Goal: Transaction & Acquisition: Purchase product/service

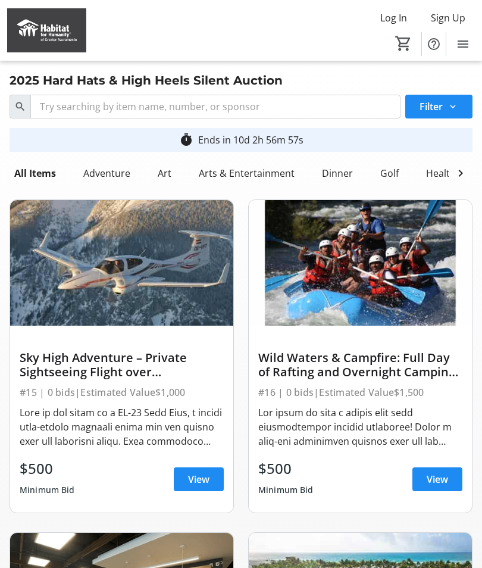
click at [333, 172] on div "Dinner" at bounding box center [337, 173] width 40 height 24
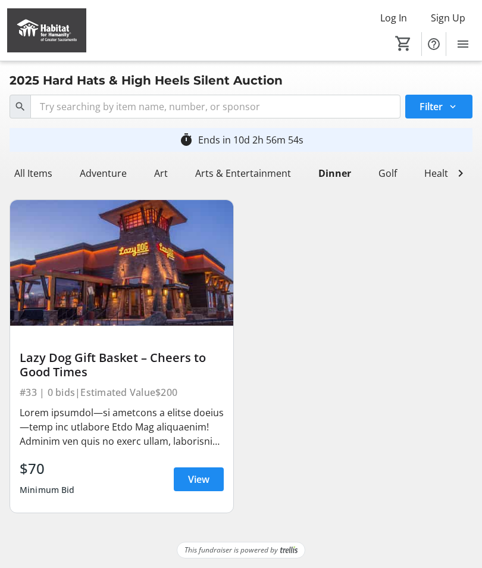
click at [458, 169] on mat-icon at bounding box center [461, 173] width 14 height 14
click at [156, 182] on div "Services" at bounding box center [171, 173] width 46 height 24
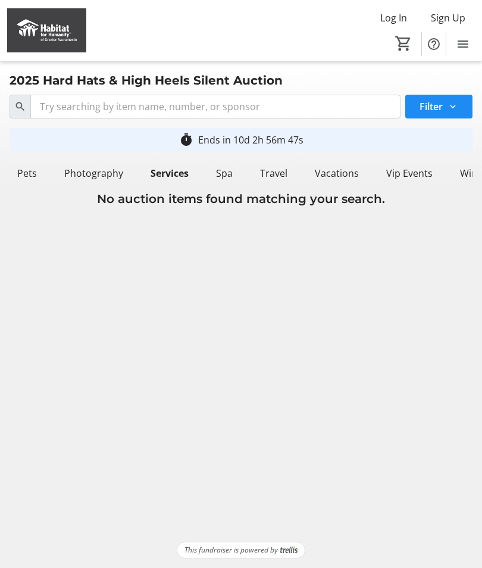
click at [219, 183] on div "Spa" at bounding box center [224, 173] width 26 height 24
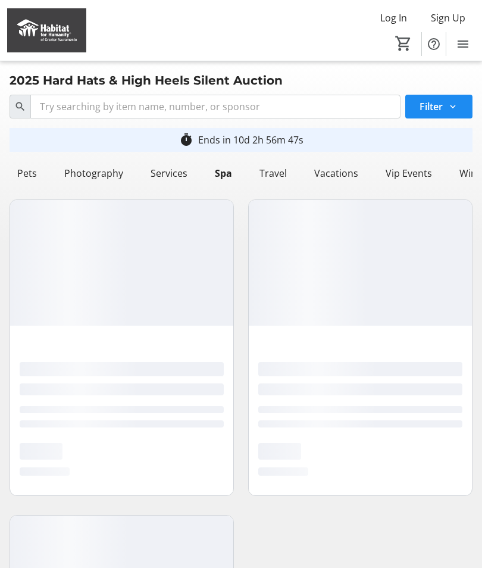
scroll to position [0, 1079]
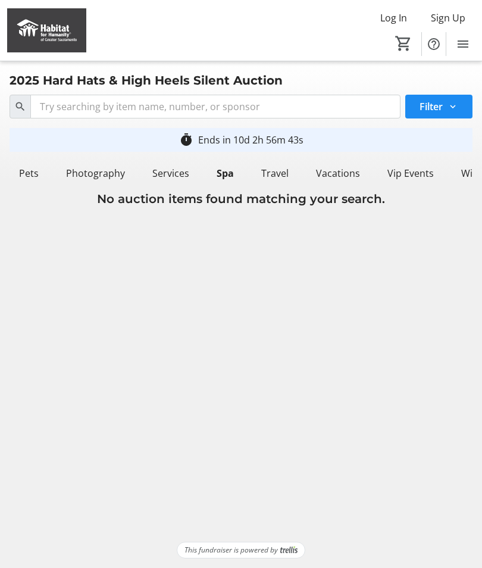
click at [400, 169] on div "Vip Events" at bounding box center [411, 173] width 56 height 24
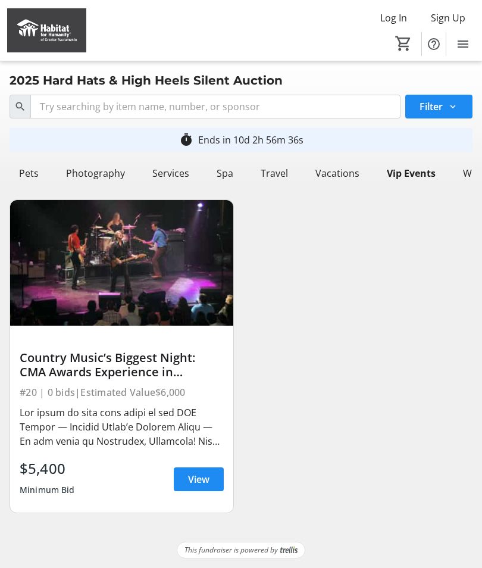
click at [4, 173] on div "Search Filter timer_outline Ends in 10d 2h 56m 36s All Items Adventure Art Arts…" at bounding box center [241, 306] width 478 height 433
click at [29, 175] on div "Pets" at bounding box center [28, 173] width 29 height 24
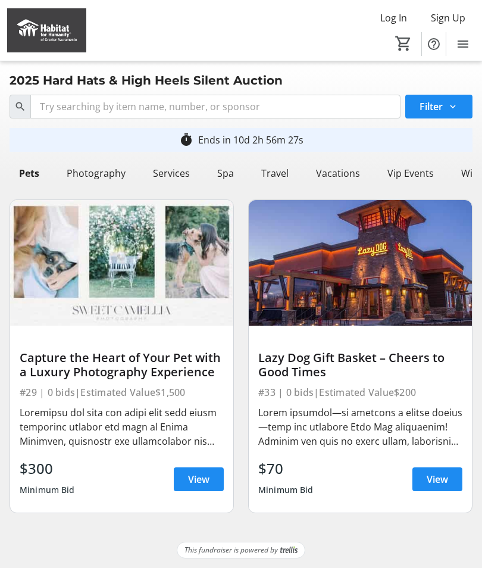
click at [436, 473] on span "View" at bounding box center [437, 479] width 21 height 14
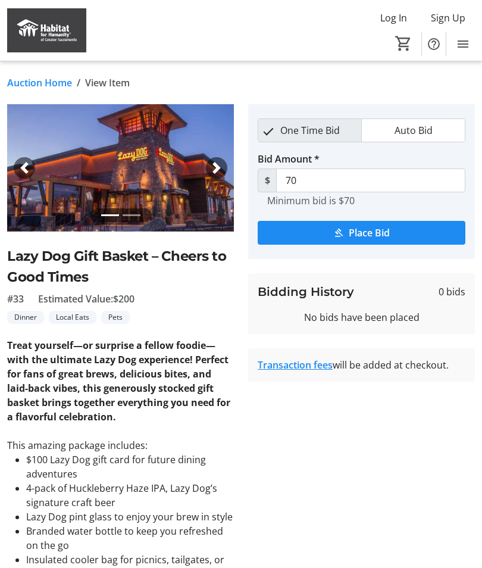
click at [32, 80] on link "Auction Home" at bounding box center [39, 83] width 65 height 14
